Goal: Information Seeking & Learning: Learn about a topic

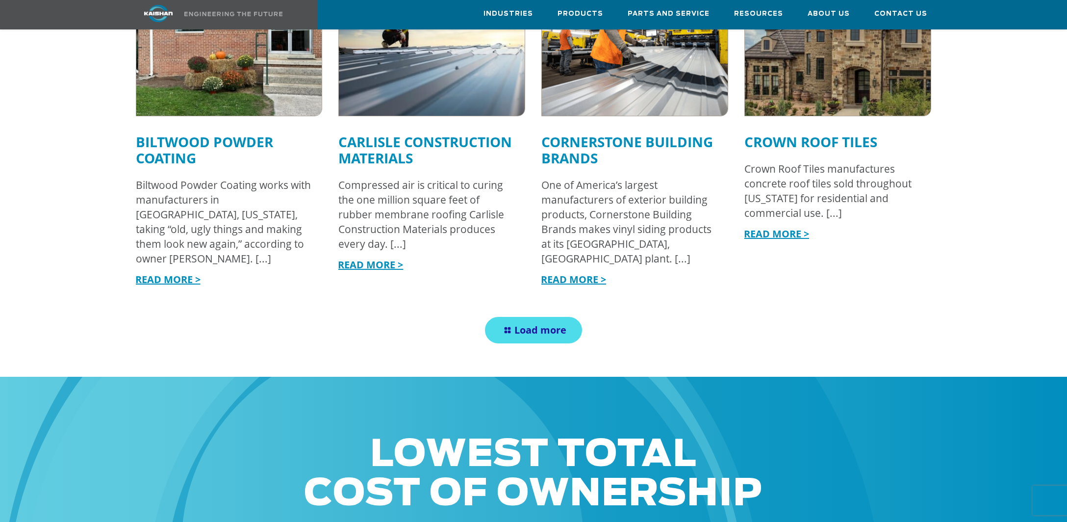
scroll to position [1292, 0]
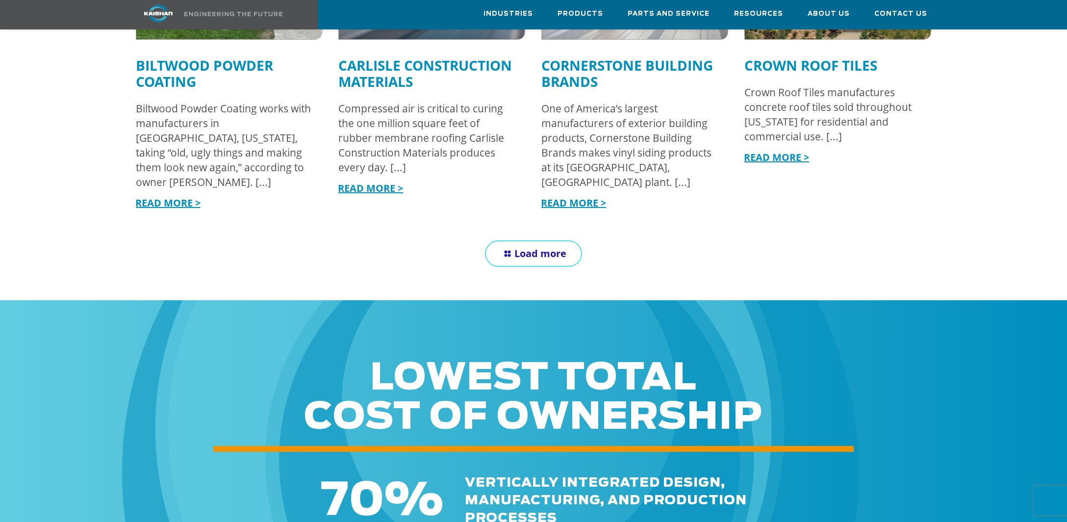
click at [556, 240] on link "Load more" at bounding box center [533, 253] width 97 height 26
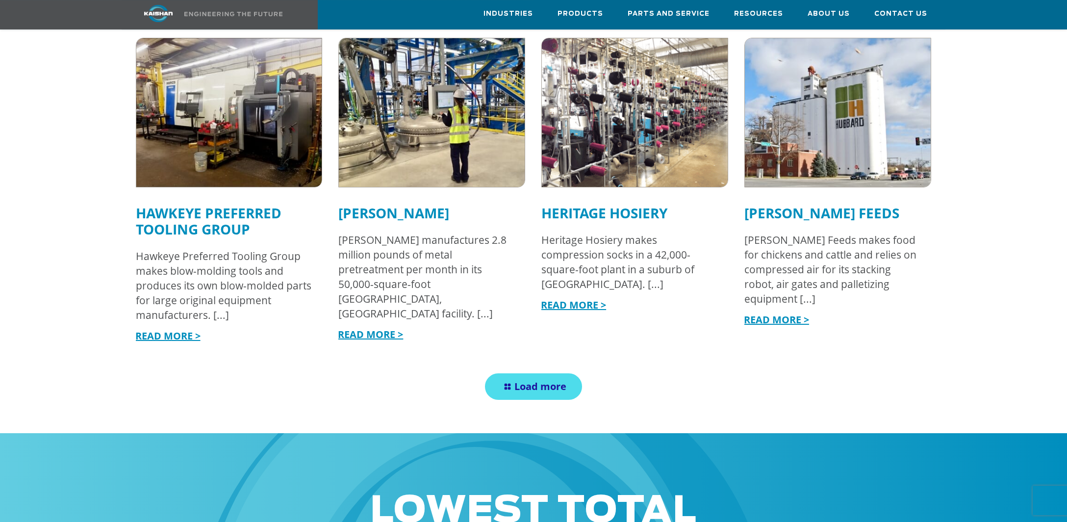
scroll to position [1809, 0]
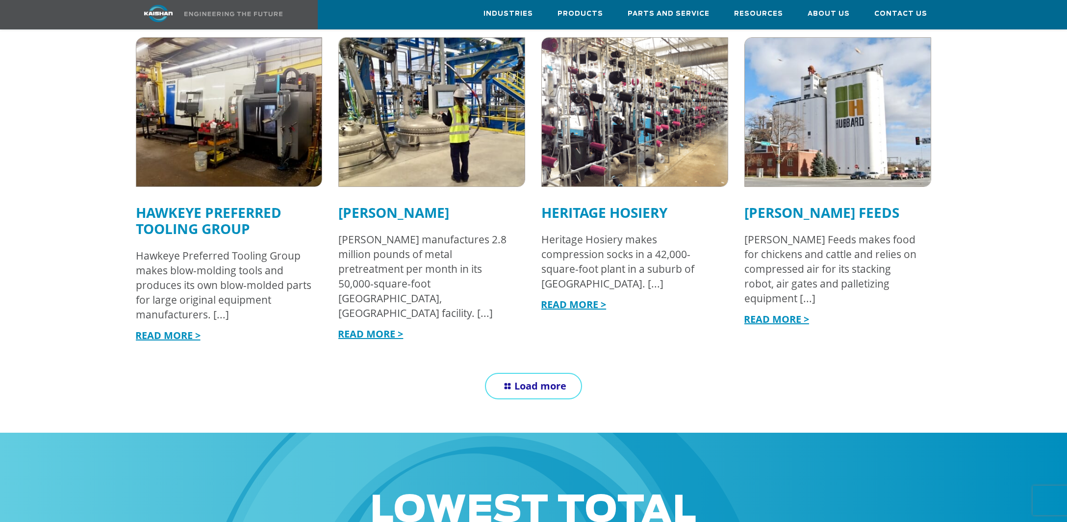
click at [533, 379] on span "Load more" at bounding box center [540, 385] width 52 height 13
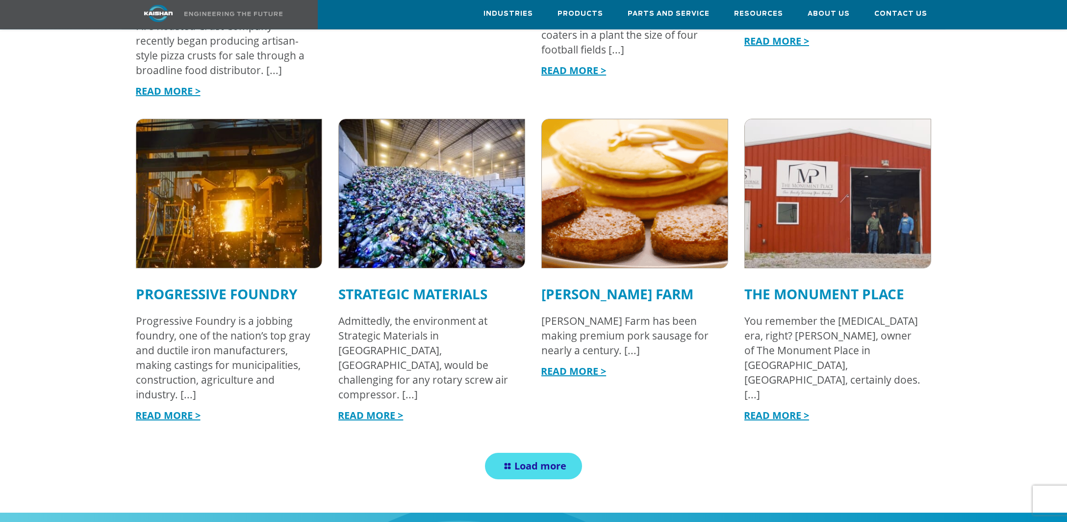
scroll to position [2428, 0]
click at [532, 452] on link "Load more" at bounding box center [533, 465] width 97 height 26
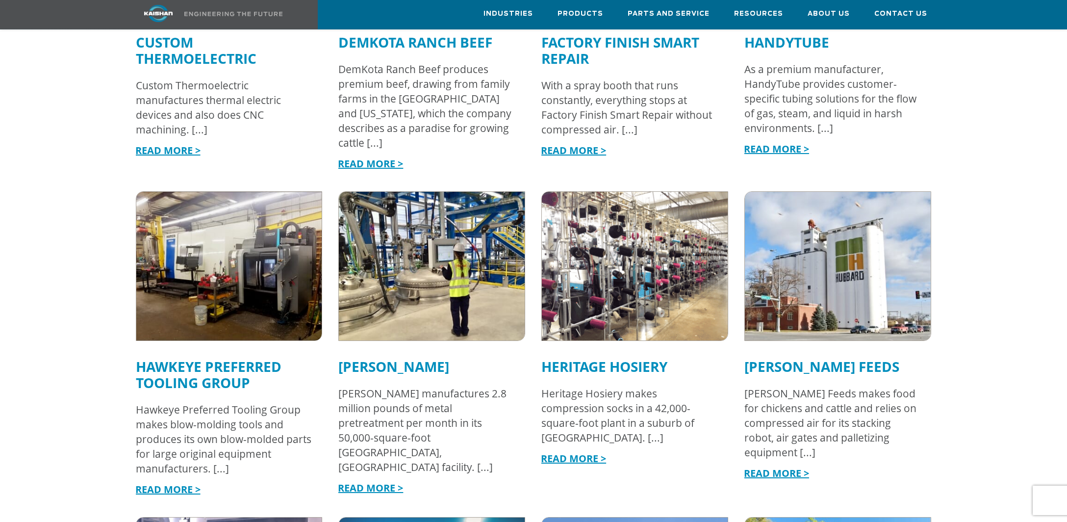
scroll to position [1654, 0]
click at [373, 357] on link "[PERSON_NAME]" at bounding box center [393, 366] width 111 height 19
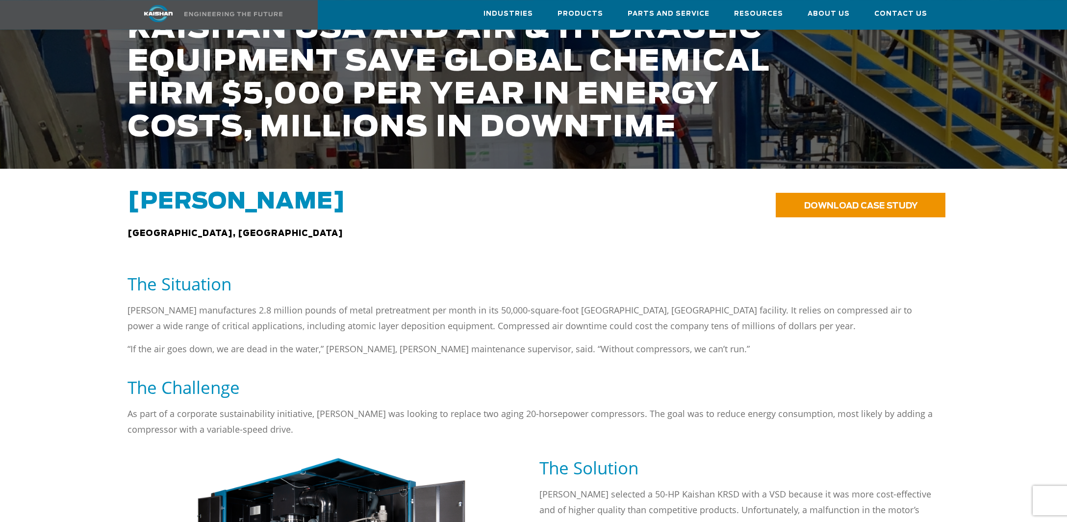
scroll to position [258, 0]
click at [848, 307] on p "Henkel manufactures 2.8 million pounds of metal pretreatment per month in its 5…" at bounding box center [533, 316] width 812 height 31
click at [622, 301] on p "Henkel manufactures 2.8 million pounds of metal pretreatment per month in its 5…" at bounding box center [533, 316] width 812 height 31
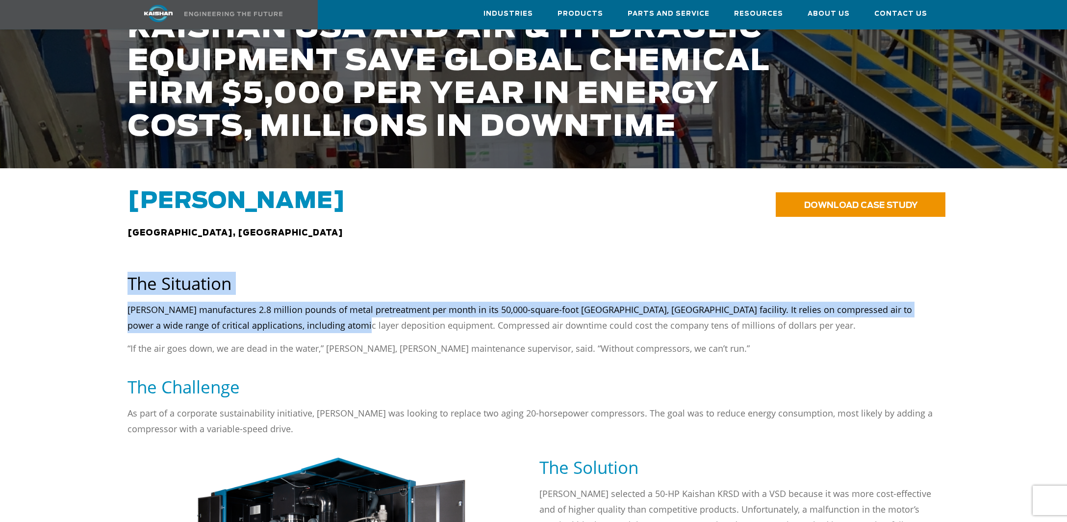
drag, startPoint x: 176, startPoint y: 298, endPoint x: 318, endPoint y: 311, distance: 141.7
click at [326, 309] on div "The Situation Henkel manufactures 2.8 million pounds of metal pretreatment per …" at bounding box center [533, 359] width 981 height 194
click at [316, 311] on p "[PERSON_NAME] manufactures 2.8 million pounds of metal pretreatment per month i…" at bounding box center [533, 316] width 812 height 31
drag, startPoint x: 314, startPoint y: 311, endPoint x: 125, endPoint y: 294, distance: 189.5
click at [125, 301] on div "Henkel manufactures 2.8 million pounds of metal pretreatment per month in its 5…" at bounding box center [533, 338] width 823 height 74
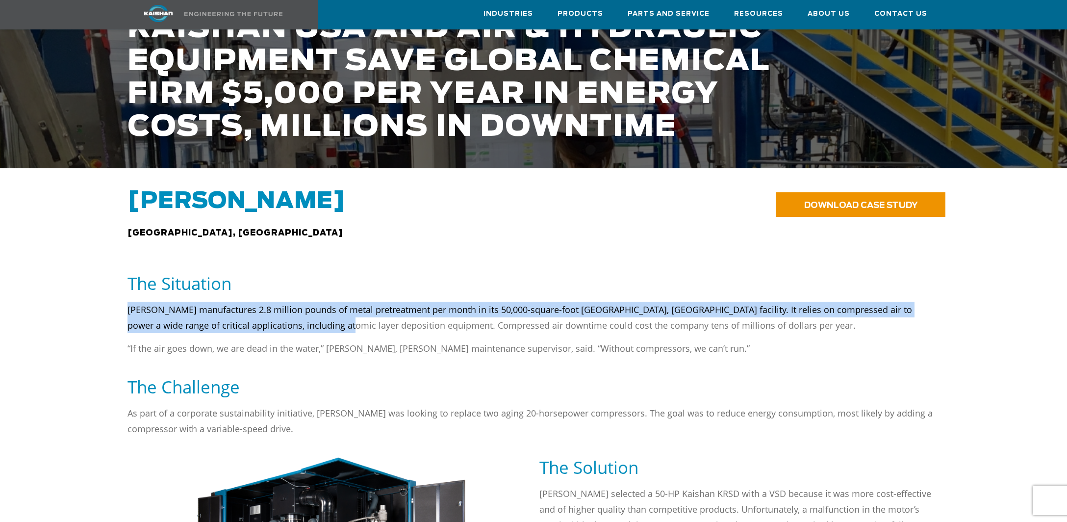
copy p "Henkel manufactures 2.8 million pounds of metal pretreatment per month in its 5…"
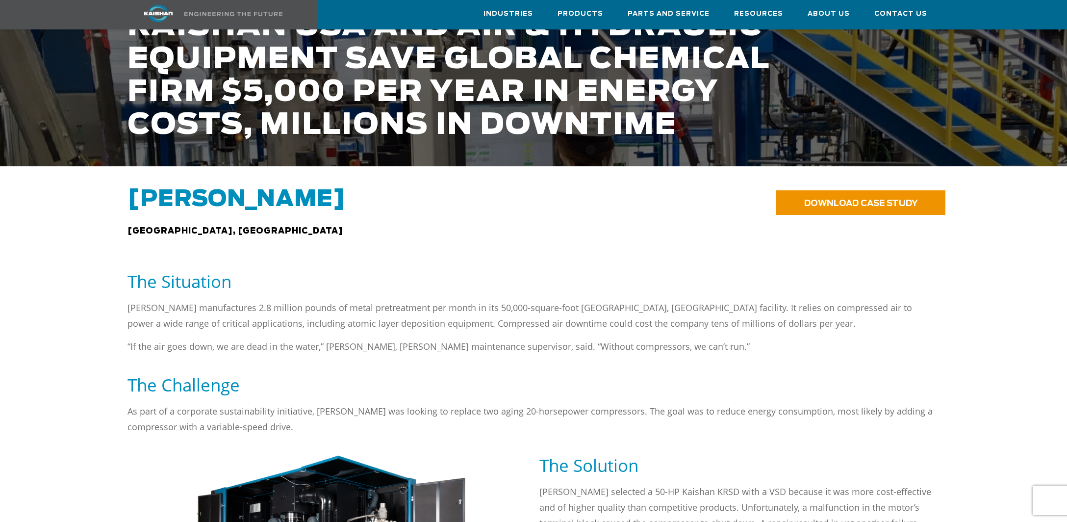
click at [491, 276] on h5 "The Situation" at bounding box center [533, 281] width 812 height 22
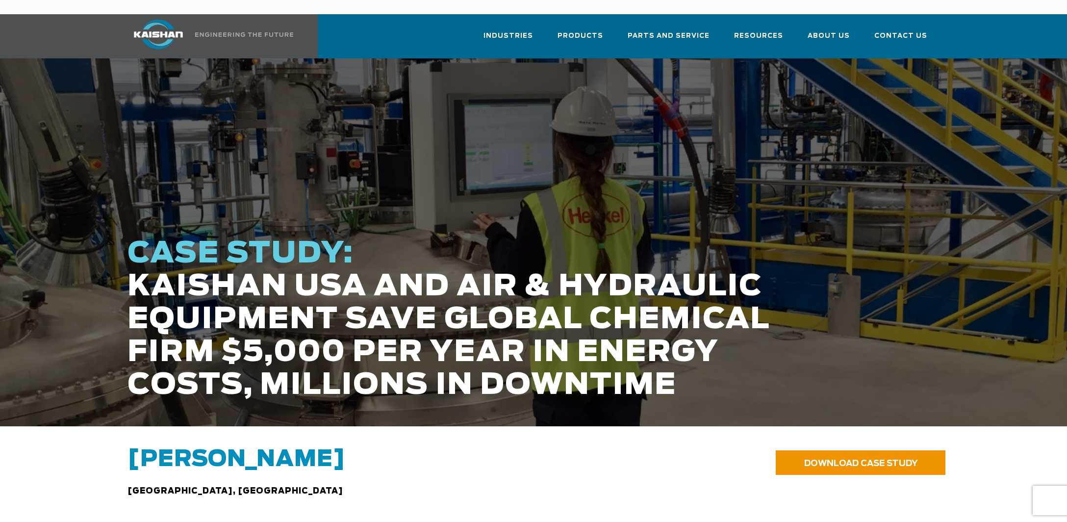
scroll to position [0, 0]
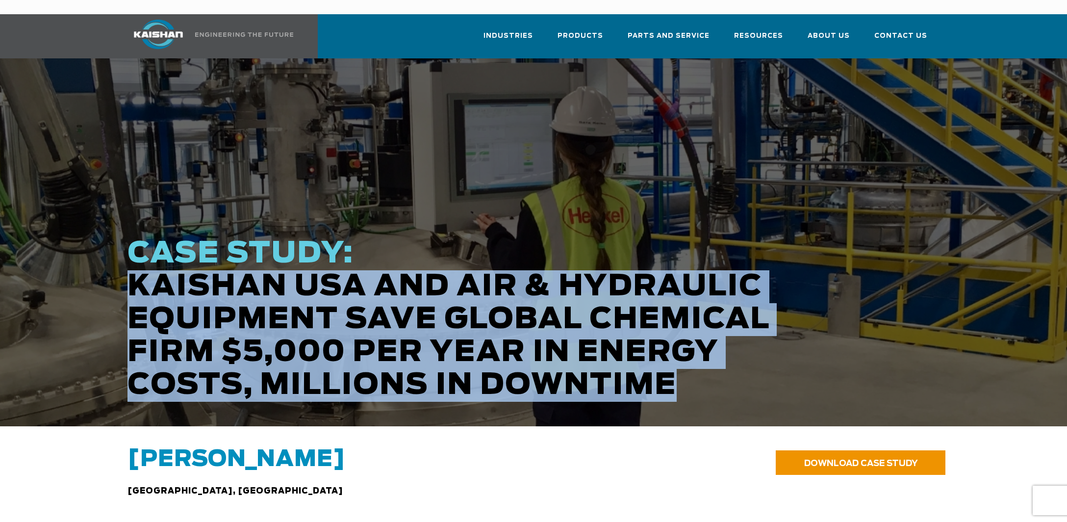
drag, startPoint x: 677, startPoint y: 367, endPoint x: 124, endPoint y: 278, distance: 560.0
click at [124, 278] on div "CASE STUDY: KAISHAN USA AND AIR & HYDRAULIC EQUIPMENT SAVE GLOBAL CHEMICAL FIRM…" at bounding box center [465, 331] width 686 height 189
copy h1 "KAISHAN USA AND AIR & HYDRAULIC EQUIPMENT SAVE GLOBAL CHEMICAL FIRM $5,000 PER …"
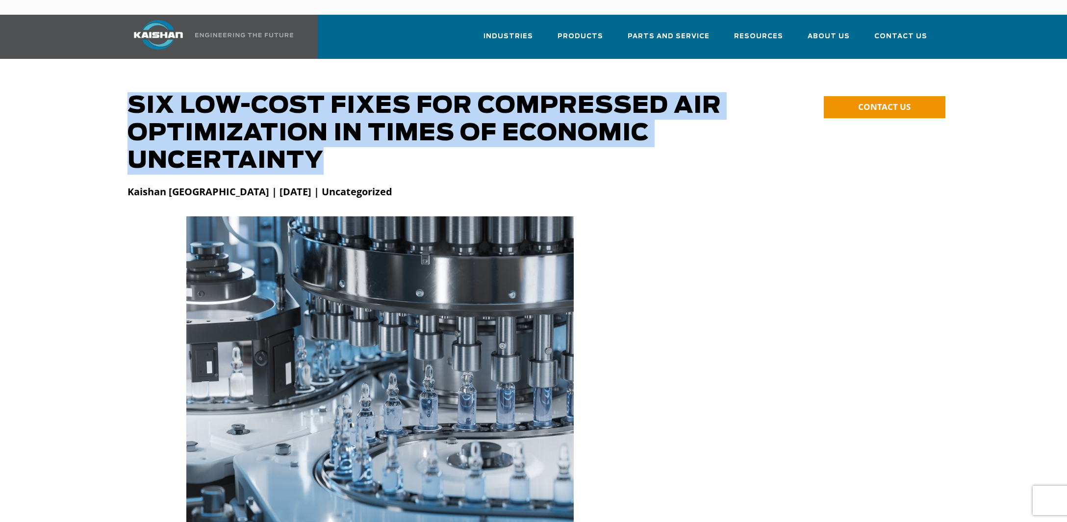
drag, startPoint x: 322, startPoint y: 141, endPoint x: 121, endPoint y: 88, distance: 207.7
click at [121, 92] on div "**********" at bounding box center [533, 133] width 981 height 82
copy div "Six Low-Cost Fixes for Compressed Air Optimization in Times of Economic Uncerta…"
